Goal: Task Accomplishment & Management: Complete application form

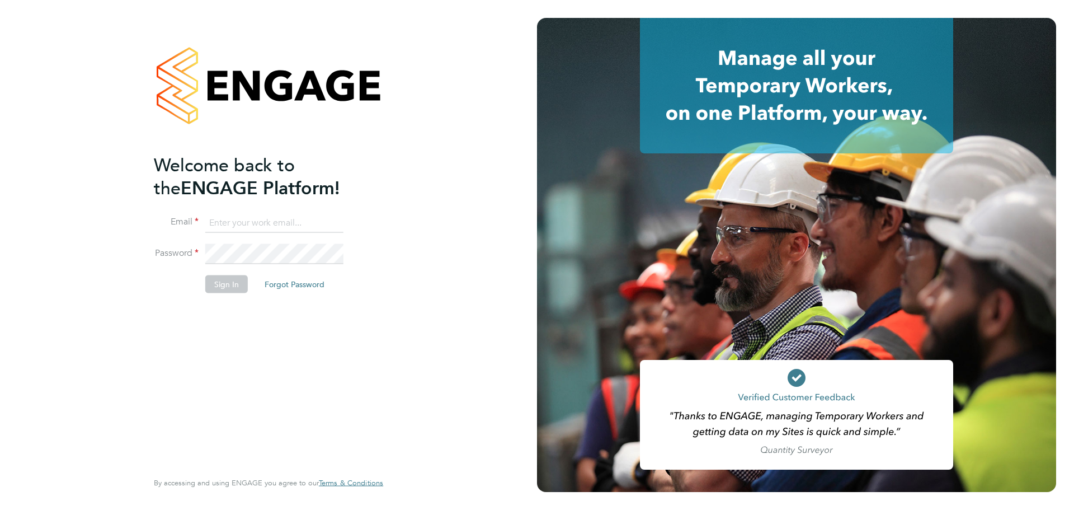
type input "[PERSON_NAME][EMAIL_ADDRESS][DOMAIN_NAME]"
click at [223, 276] on button "Sign In" at bounding box center [226, 284] width 43 height 18
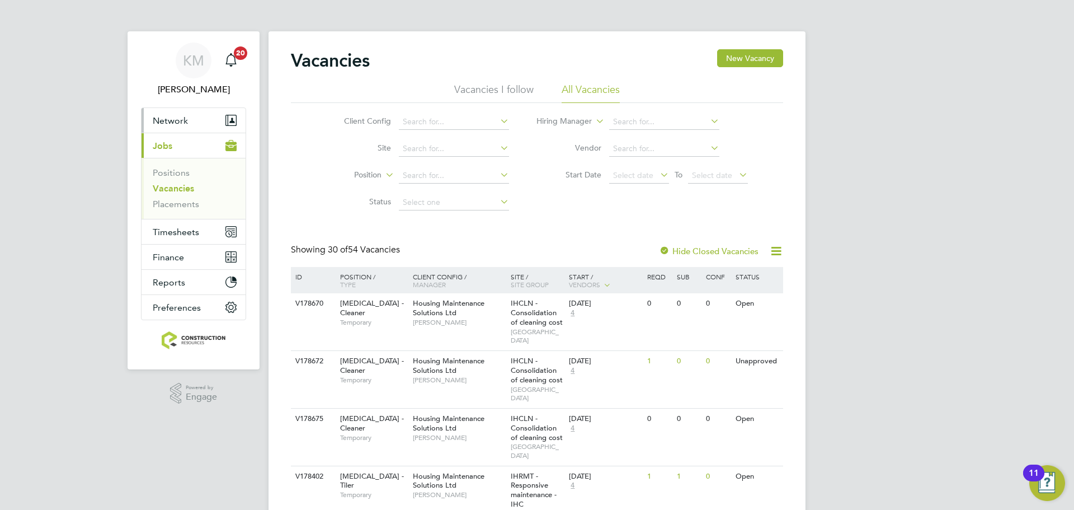
click at [169, 123] on span "Network" at bounding box center [170, 120] width 35 height 11
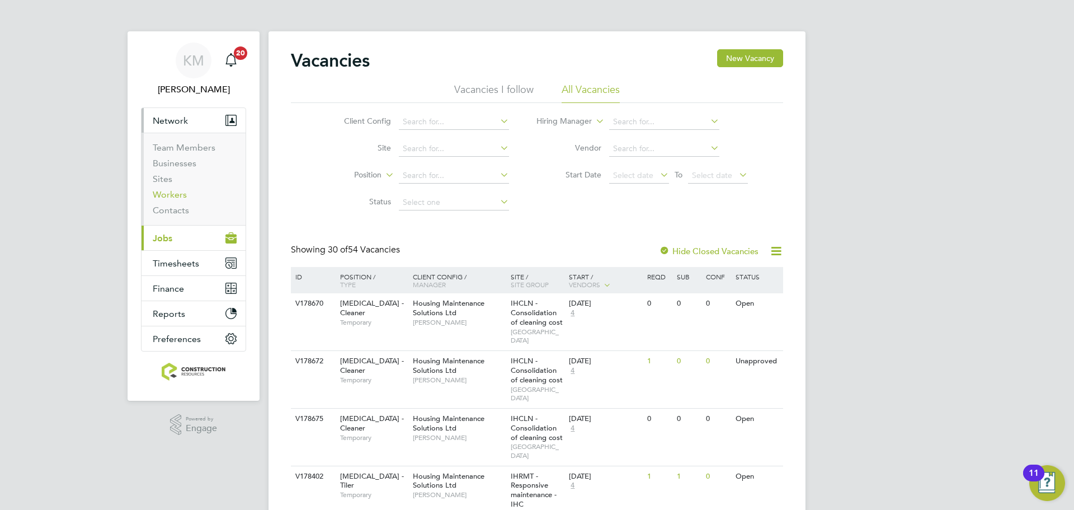
click at [158, 191] on link "Workers" at bounding box center [170, 194] width 34 height 11
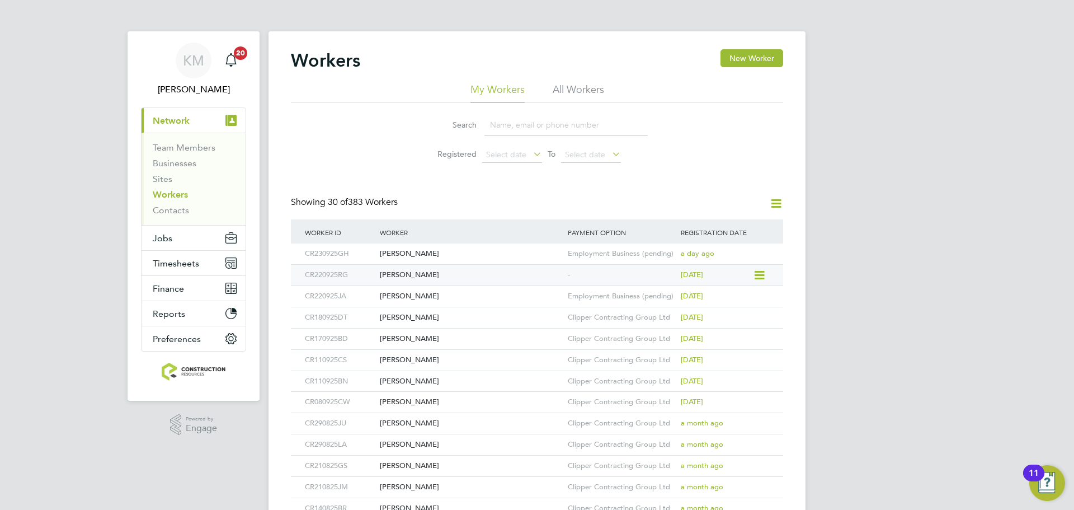
click at [762, 275] on icon at bounding box center [758, 275] width 11 height 13
click at [427, 272] on div "[PERSON_NAME]" at bounding box center [471, 275] width 188 height 21
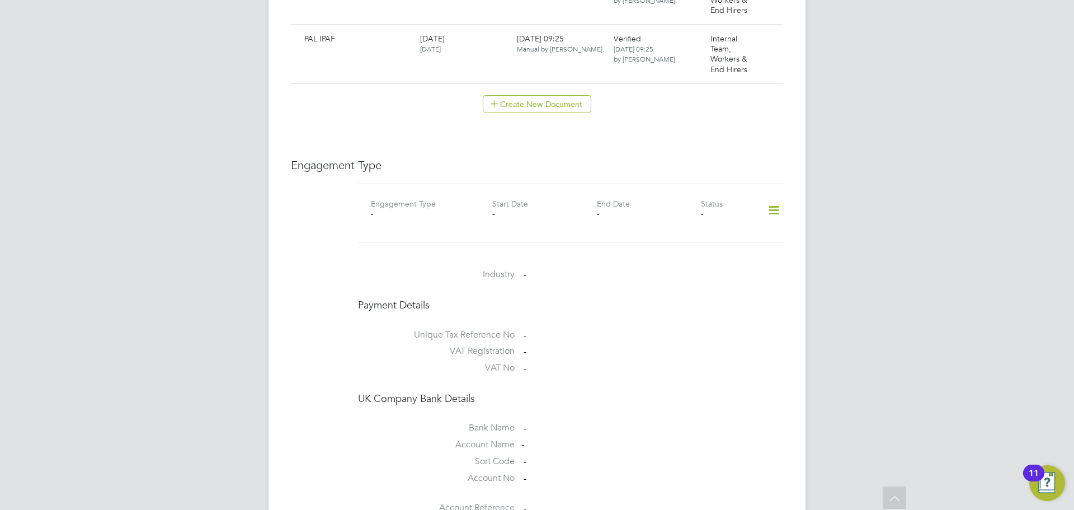
scroll to position [831, 0]
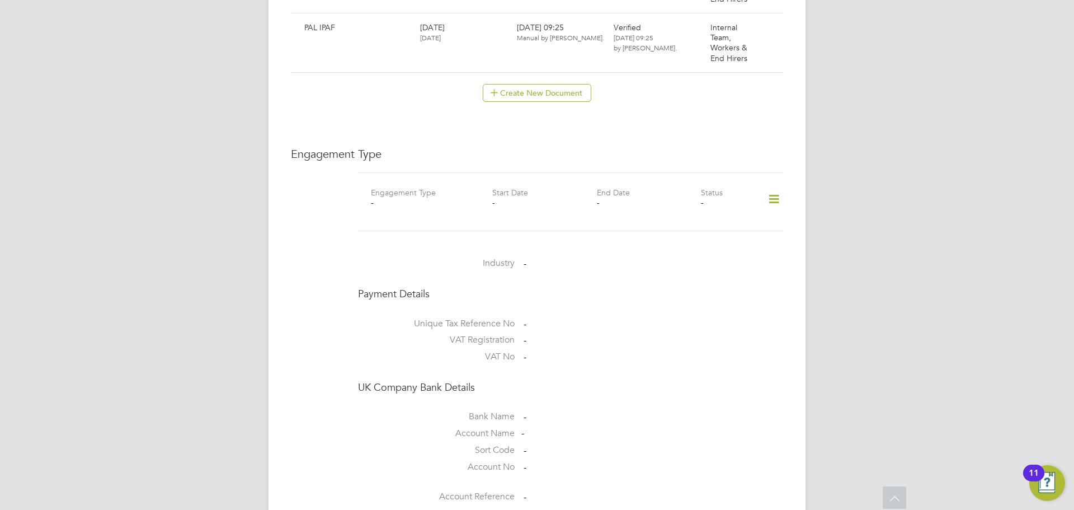
click at [776, 186] on icon at bounding box center [774, 199] width 20 height 26
click at [710, 223] on li "Add Engagement Type" at bounding box center [716, 224] width 127 height 16
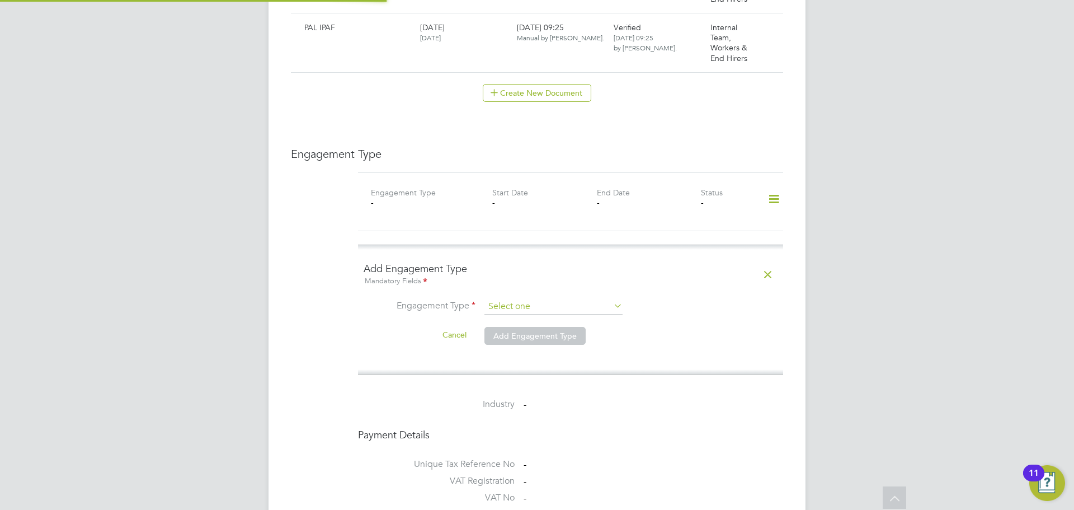
click at [514, 299] on input at bounding box center [553, 307] width 138 height 16
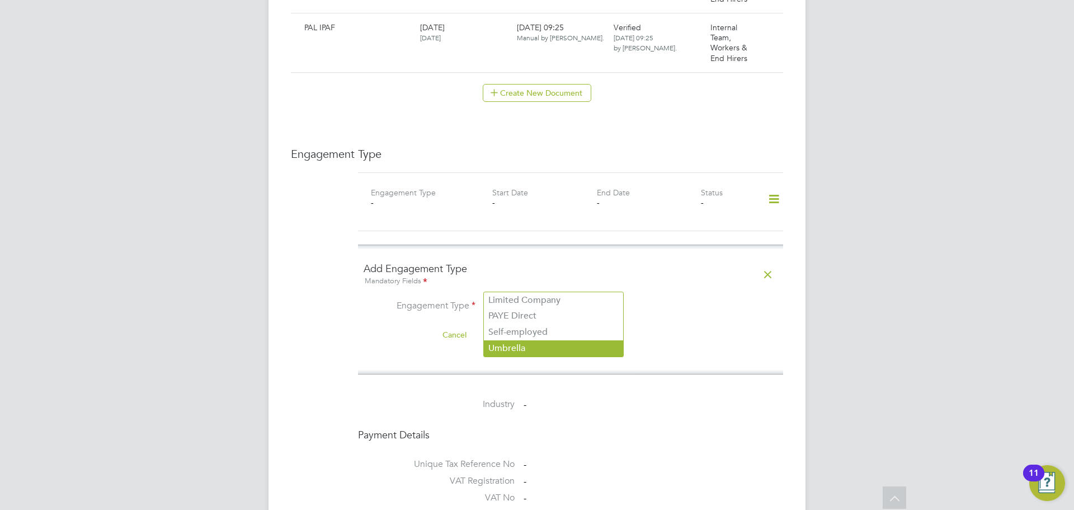
click at [515, 342] on li "Umbrella" at bounding box center [553, 348] width 139 height 16
type input "Umbrella"
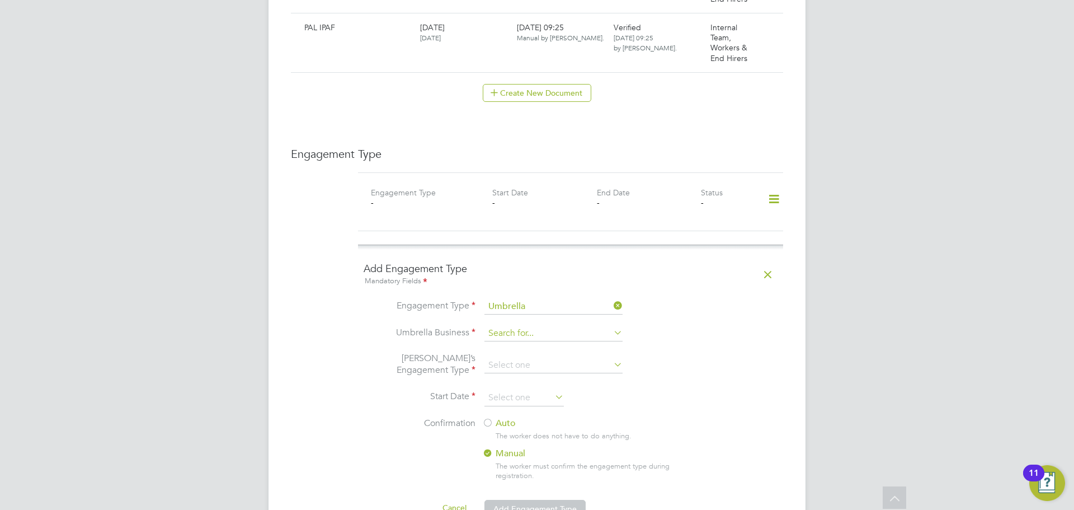
click at [516, 326] on input at bounding box center [553, 334] width 138 height 16
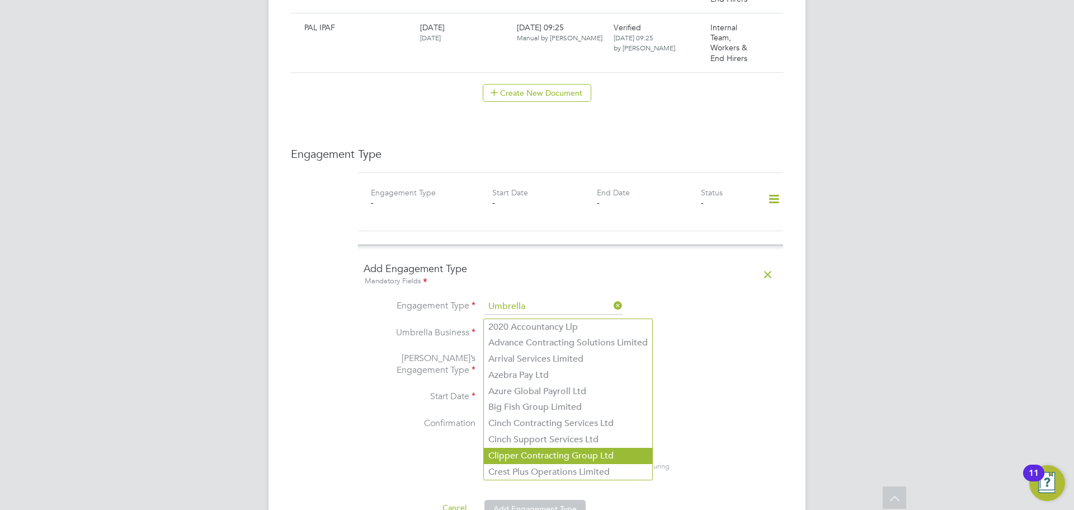
click at [532, 458] on li "Clipper Contracting Group Ltd" at bounding box center [568, 456] width 168 height 16
type input "Clipper Contracting Group Ltd"
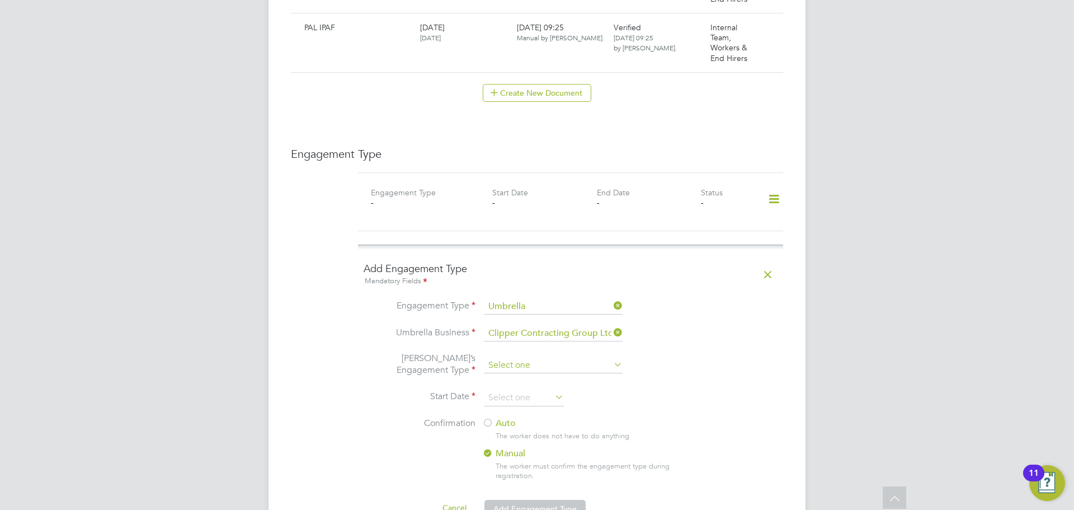
click at [517, 357] on input at bounding box center [553, 365] width 138 height 16
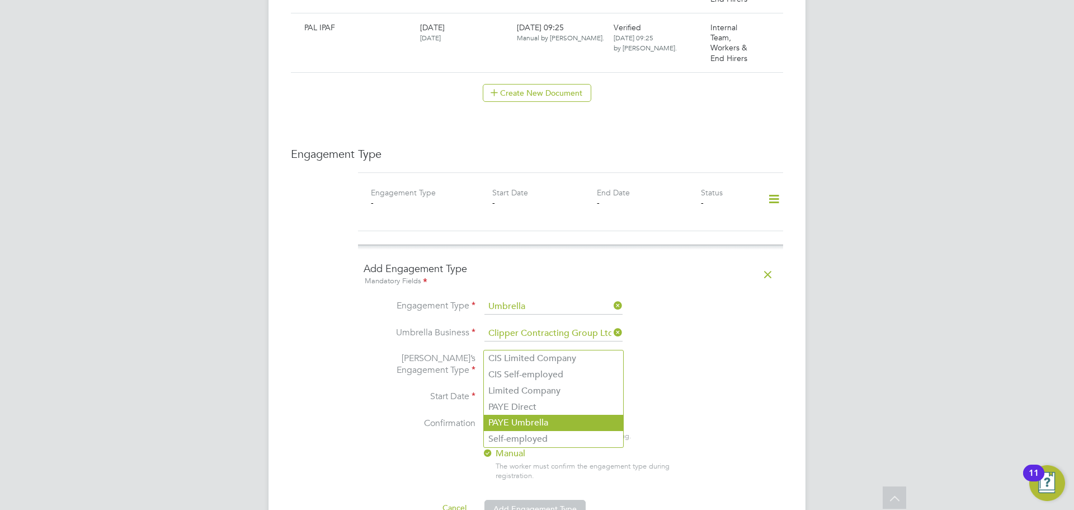
click at [511, 416] on li "PAYE Umbrella" at bounding box center [553, 423] width 139 height 16
type input "PAYE Umbrella"
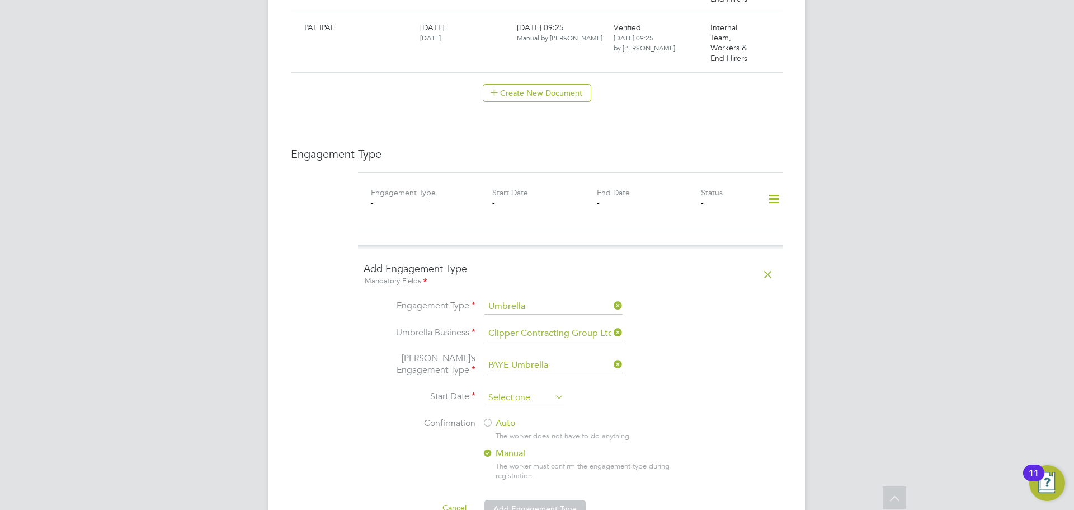
click at [527, 389] on input at bounding box center [523, 397] width 79 height 17
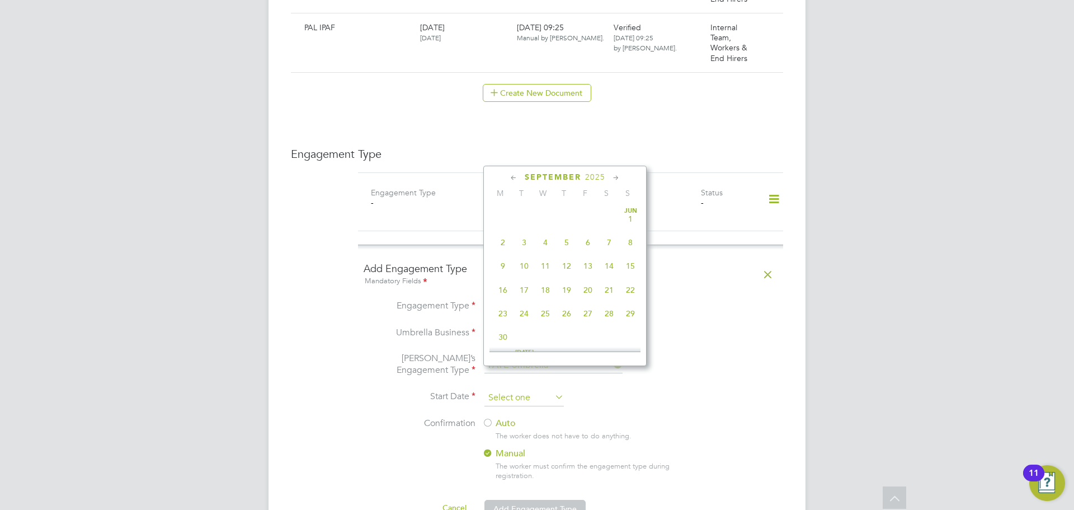
scroll to position [412, 0]
click at [568, 265] on span "25" at bounding box center [566, 255] width 21 height 21
type input "25 Sep 2025"
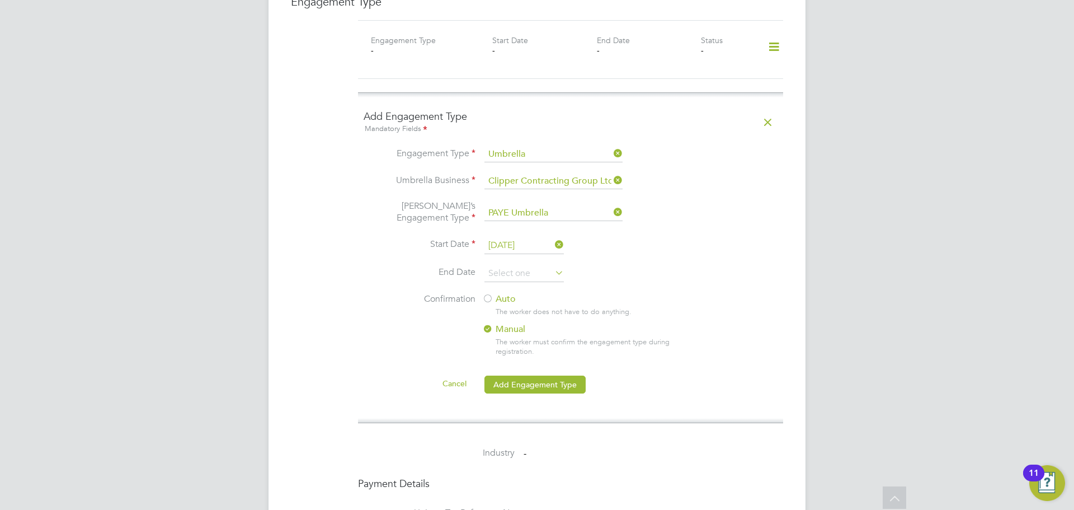
scroll to position [987, 0]
click at [484, 290] on div at bounding box center [487, 295] width 11 height 11
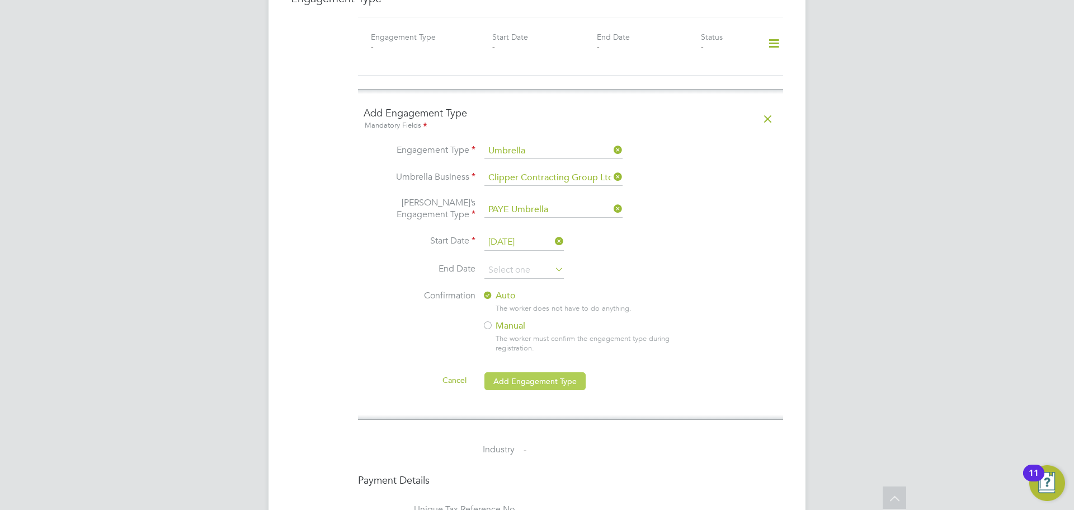
click at [536, 372] on button "Add Engagement Type" at bounding box center [534, 381] width 101 height 18
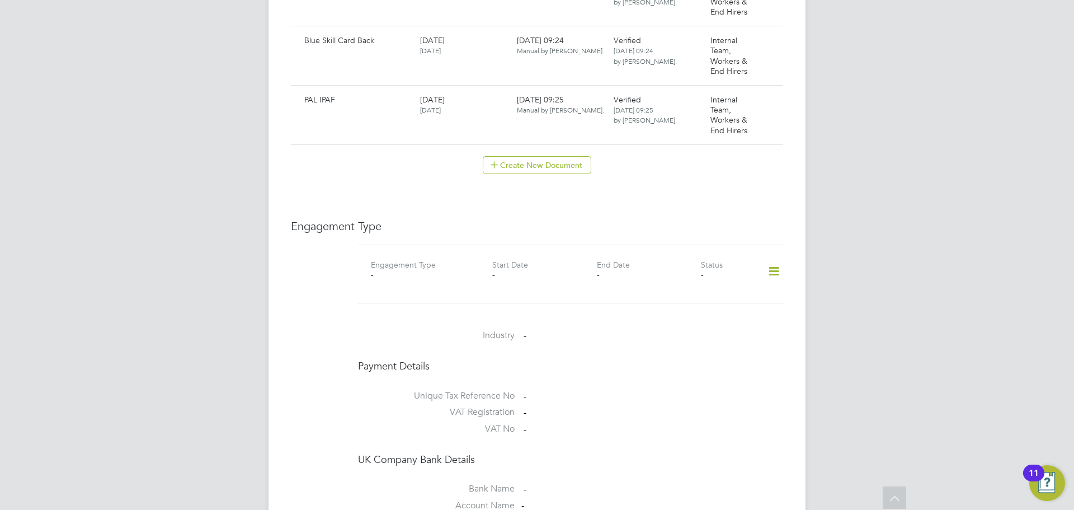
scroll to position [757, 0]
